Goal: Share content

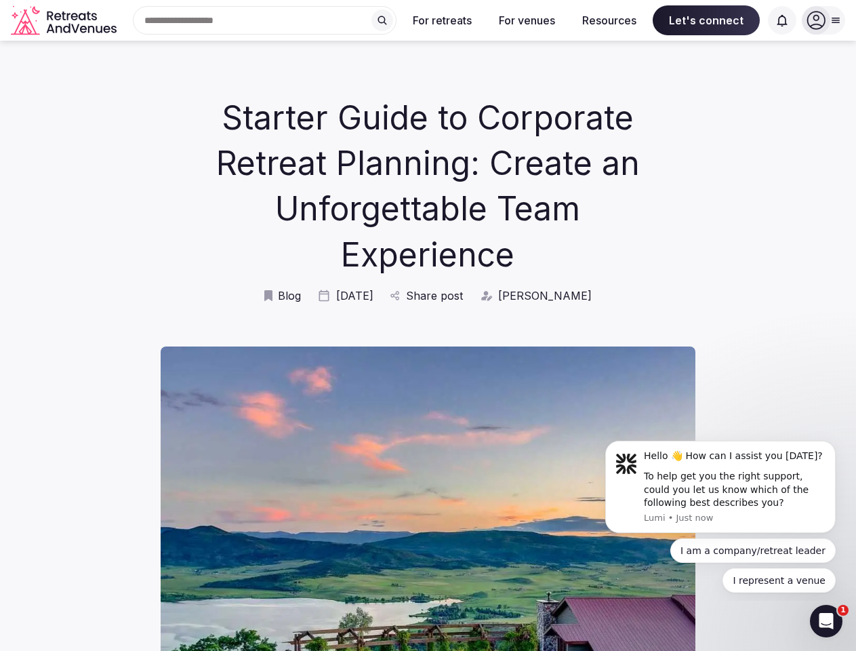
click at [265, 20] on div "Search Popular Destinations [GEOGRAPHIC_DATA], [GEOGRAPHIC_DATA] [GEOGRAPHIC_DA…" at bounding box center [259, 20] width 274 height 28
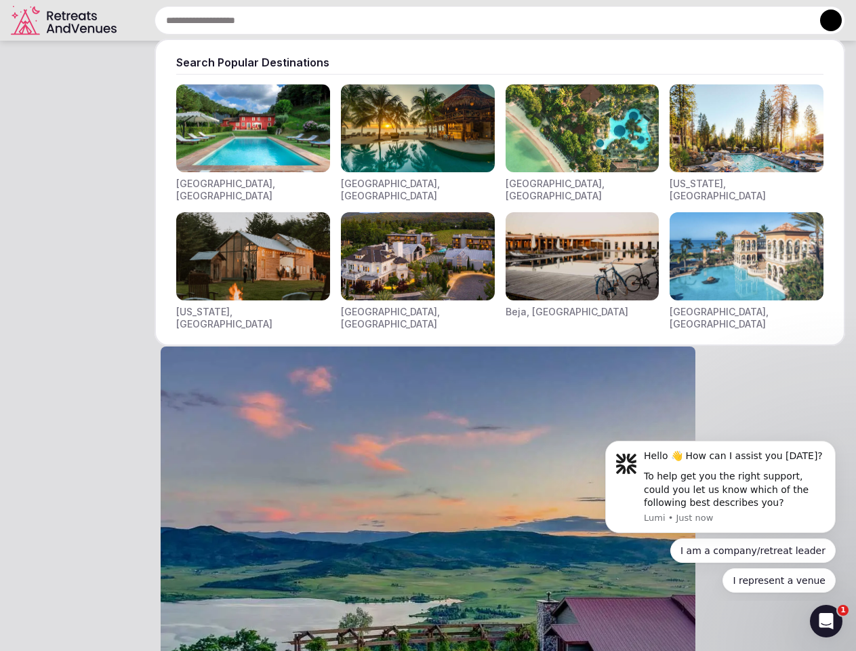
click at [382, 20] on input "text" at bounding box center [500, 20] width 691 height 28
click at [443, 20] on input "text" at bounding box center [500, 20] width 691 height 28
click at [527, 20] on input "text" at bounding box center [500, 20] width 691 height 28
click at [609, 20] on input "text" at bounding box center [500, 20] width 691 height 28
click at [706, 20] on input "text" at bounding box center [500, 20] width 691 height 28
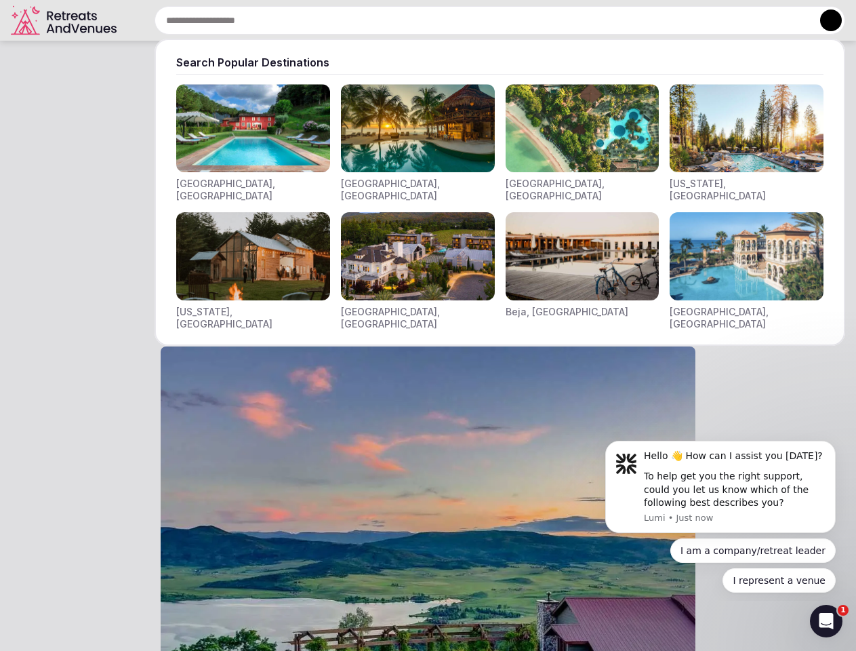
click at [782, 20] on input "text" at bounding box center [500, 20] width 691 height 28
click at [823, 20] on button at bounding box center [831, 20] width 22 height 22
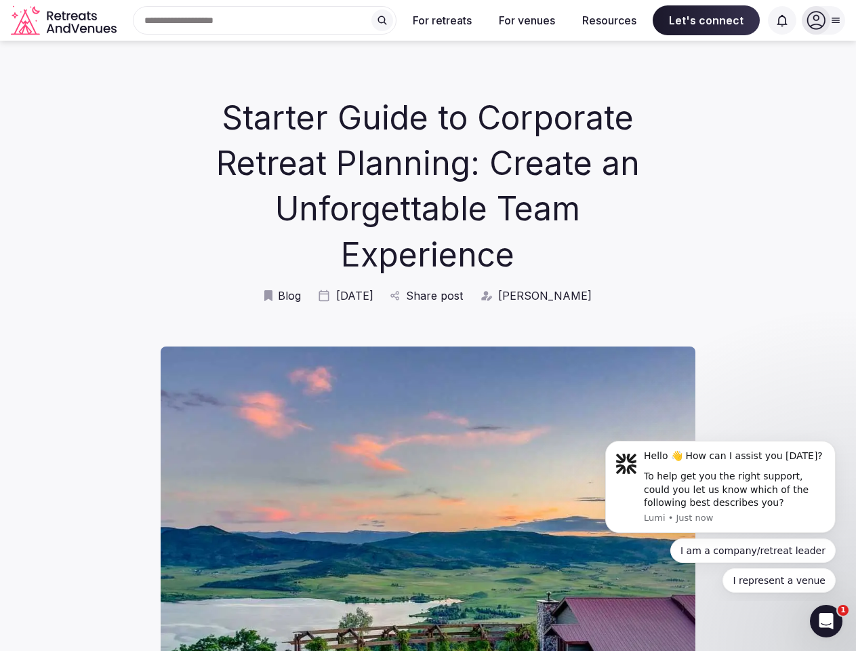
click at [444, 303] on span "Share post" at bounding box center [434, 295] width 57 height 15
